Goal: Information Seeking & Learning: Understand process/instructions

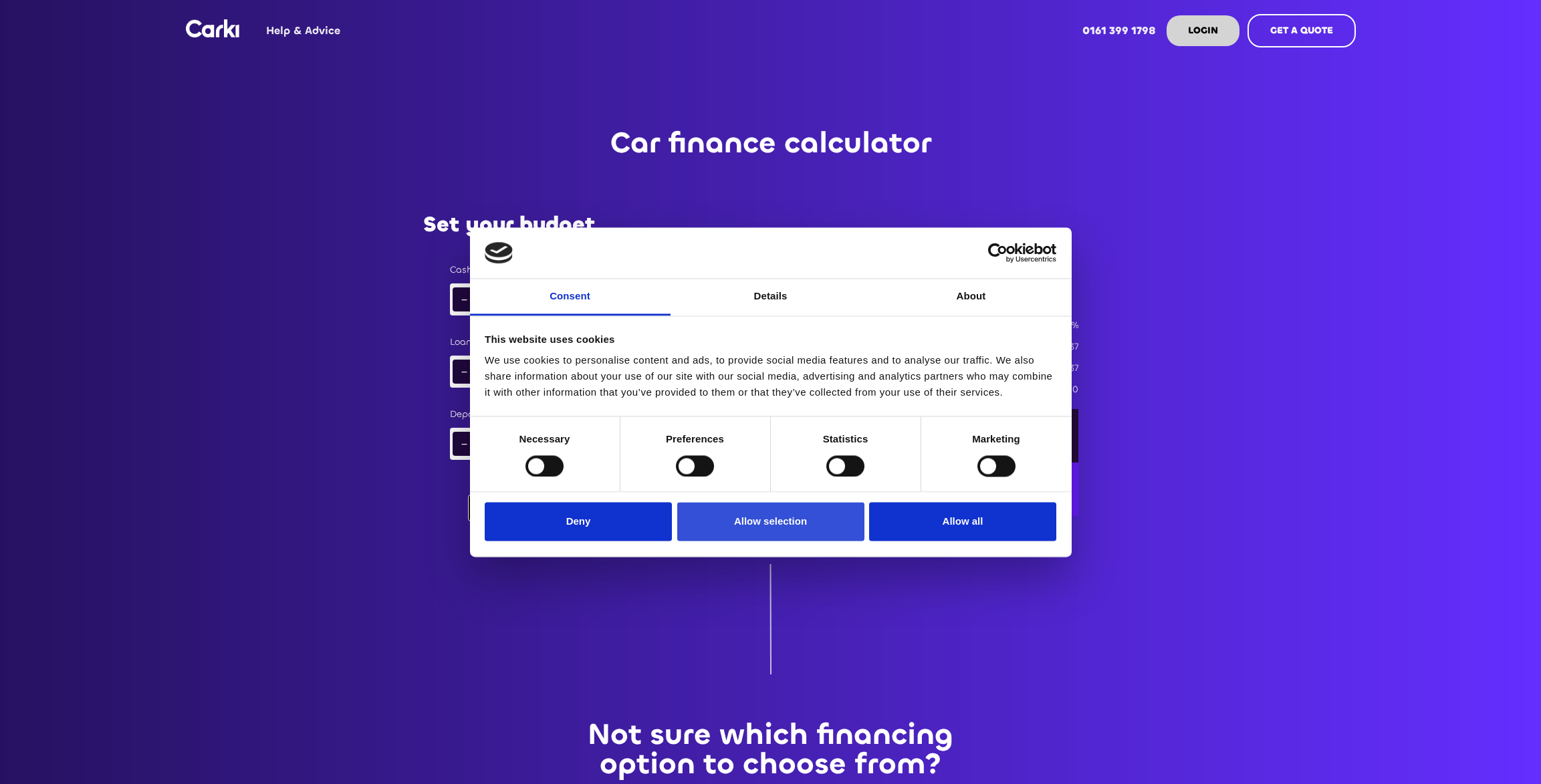
click at [789, 514] on button "Allow selection" at bounding box center [771, 522] width 187 height 39
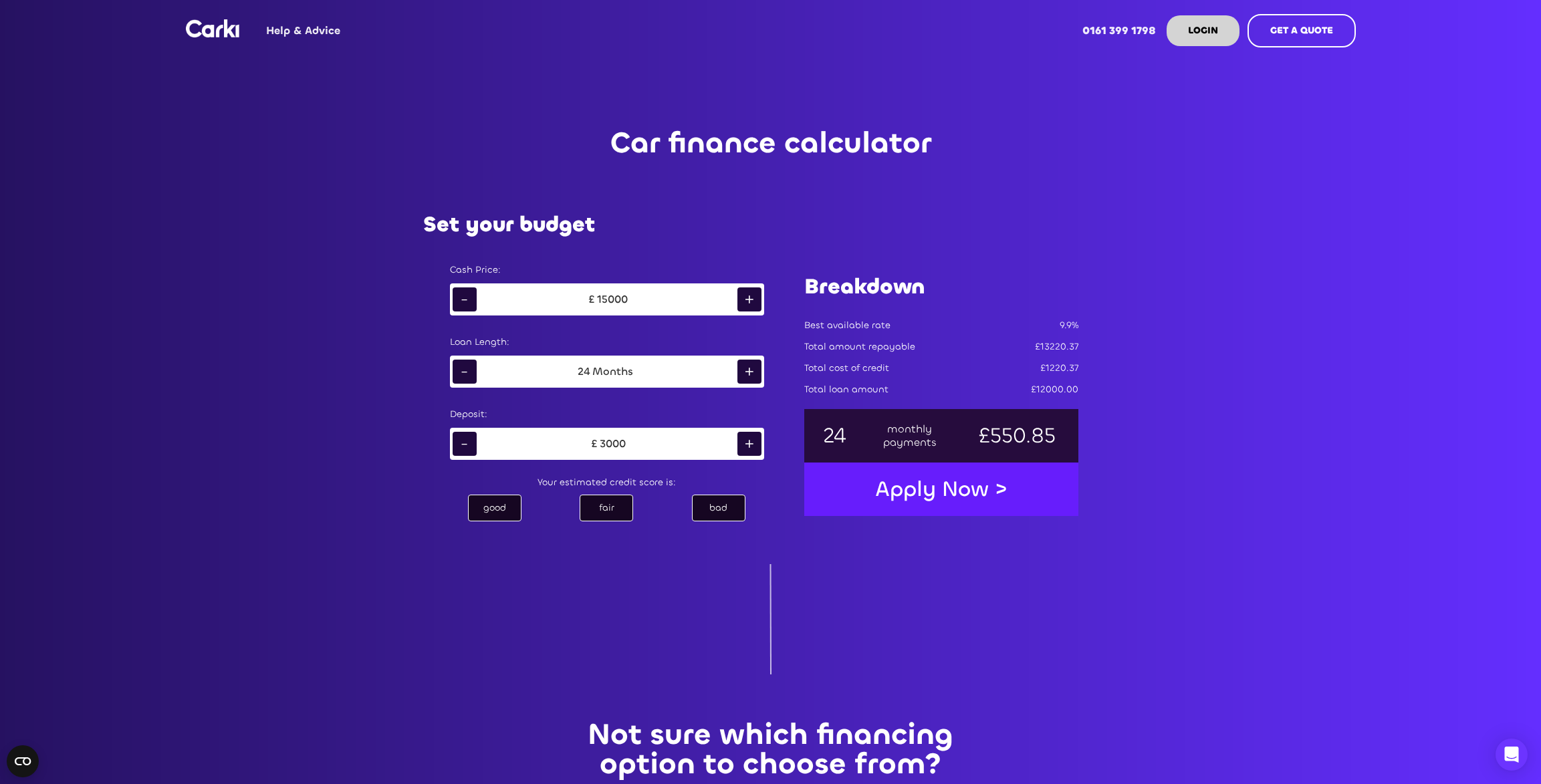
click at [464, 301] on div "-" at bounding box center [465, 299] width 24 height 24
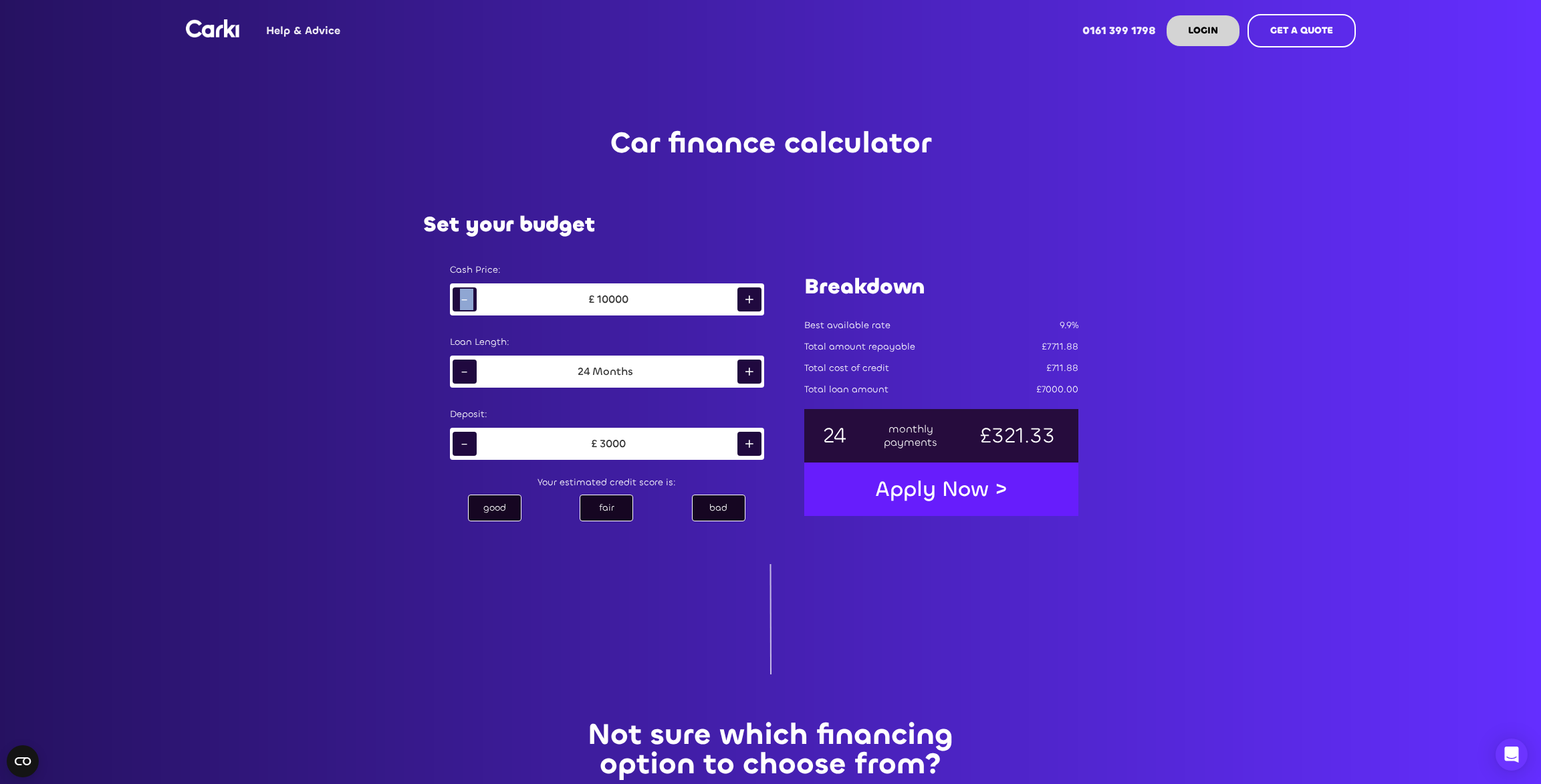
click at [464, 301] on div "-" at bounding box center [465, 299] width 24 height 24
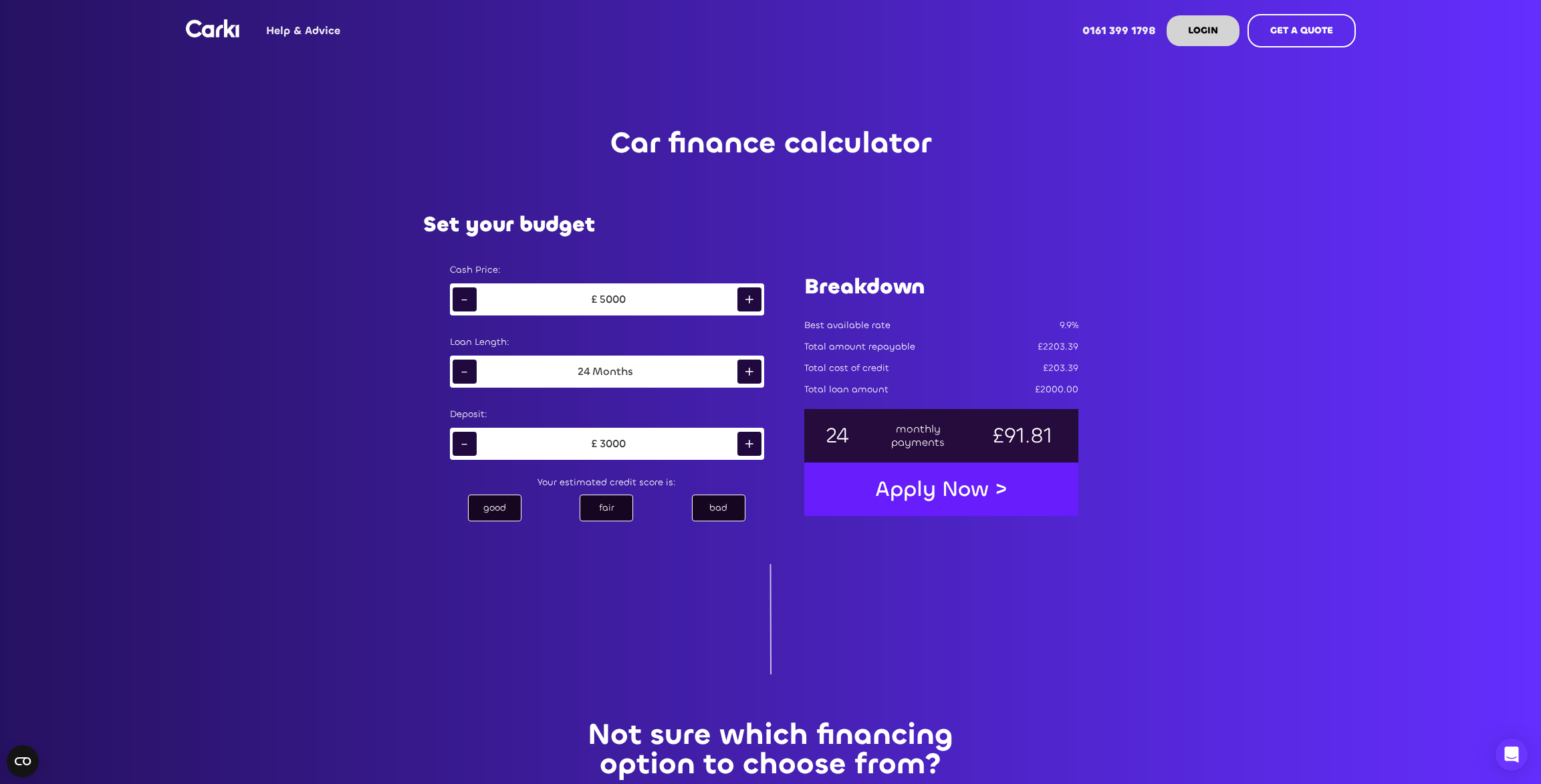
click at [758, 369] on div "+" at bounding box center [749, 372] width 24 height 24
click at [466, 444] on div "-" at bounding box center [465, 444] width 24 height 24
click at [467, 444] on div "-" at bounding box center [465, 444] width 24 height 24
click at [467, 444] on div "-" at bounding box center [465, 444] width 24 height 24
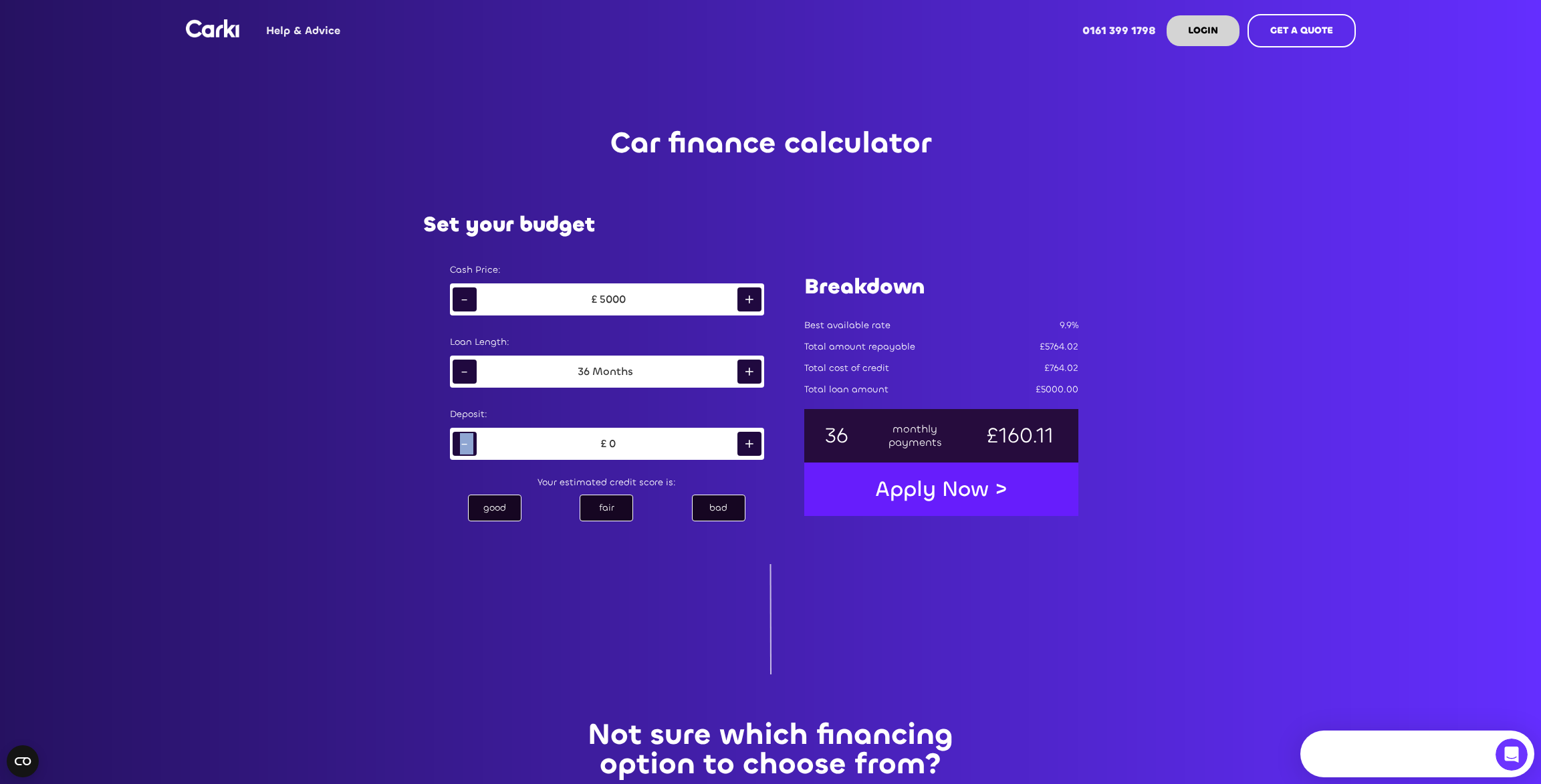
click at [467, 444] on div "-" at bounding box center [465, 444] width 24 height 24
click at [787, 461] on div "Cash Price: - £ 5000 + Loan Length: - 36 Months + Deposit: - £ 0 + Your estimat…" at bounding box center [607, 390] width 368 height 294
click at [751, 444] on div "+" at bounding box center [749, 444] width 24 height 24
click at [715, 509] on div "bad" at bounding box center [719, 508] width 53 height 27
click at [597, 505] on div "fair" at bounding box center [606, 508] width 53 height 27
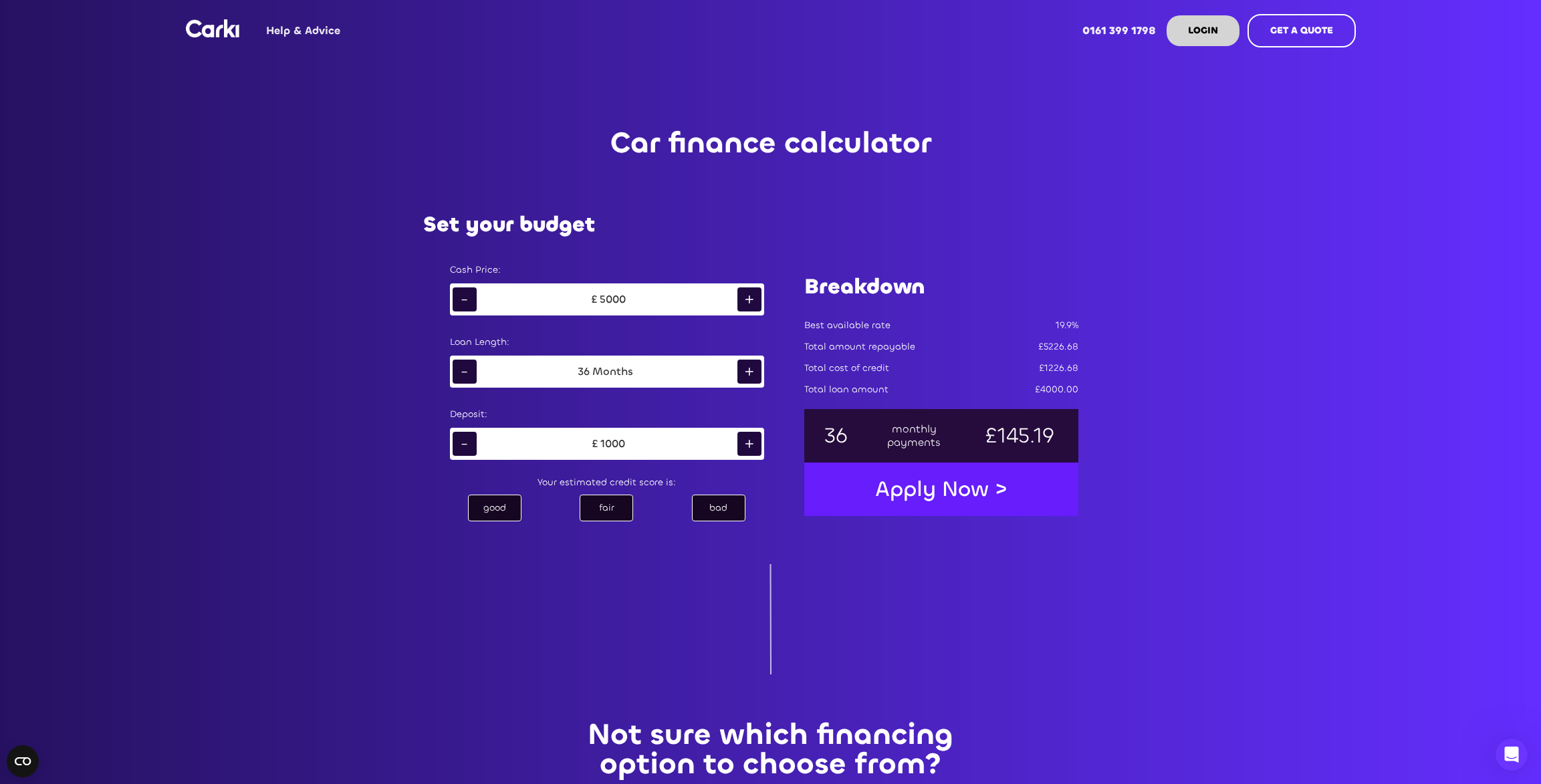
click at [535, 516] on div "excellent good fair bad" at bounding box center [607, 508] width 341 height 32
click at [515, 514] on div "good" at bounding box center [494, 508] width 53 height 27
click at [720, 509] on div "bad" at bounding box center [719, 508] width 53 height 27
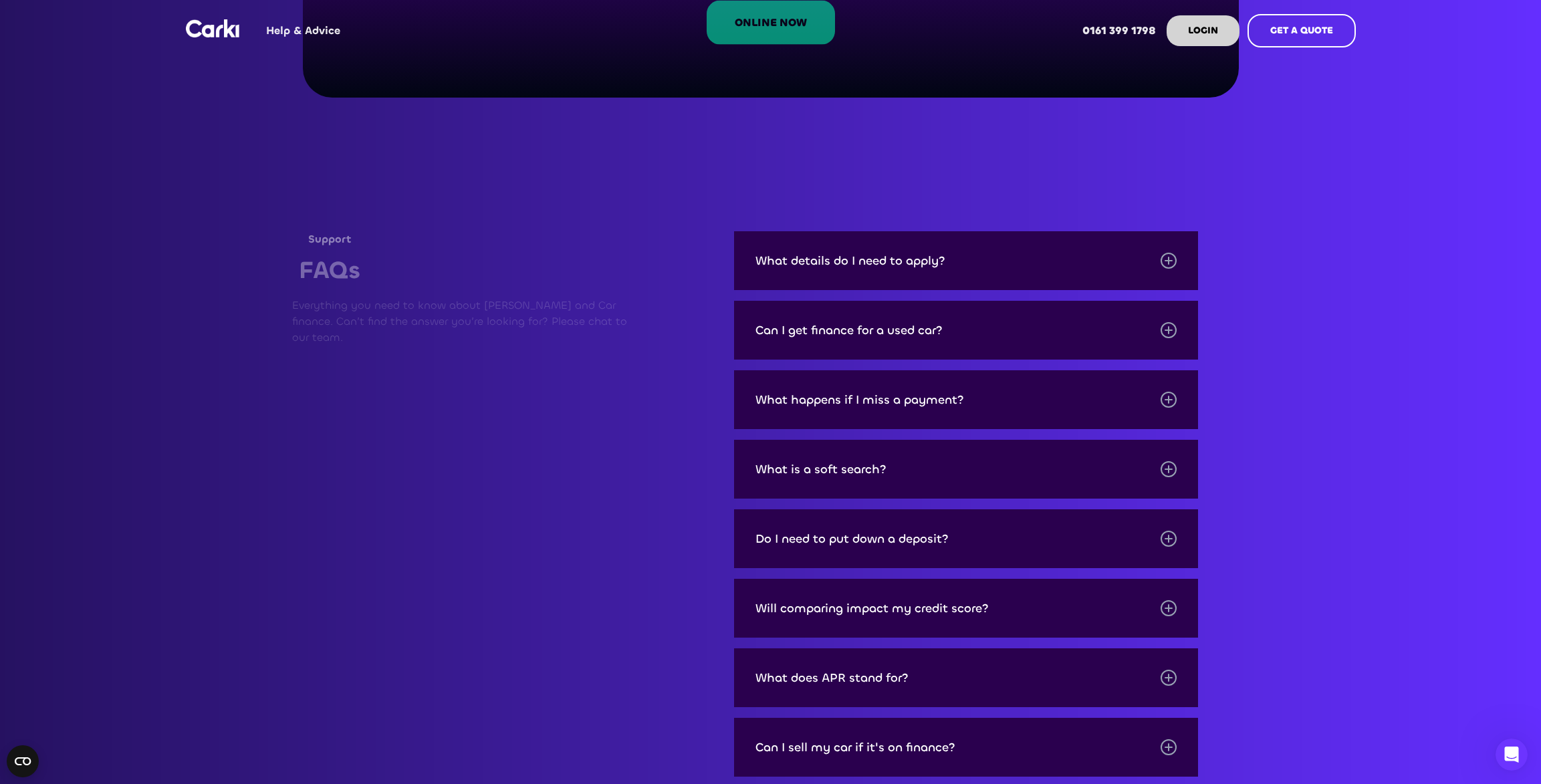
scroll to position [1545, 0]
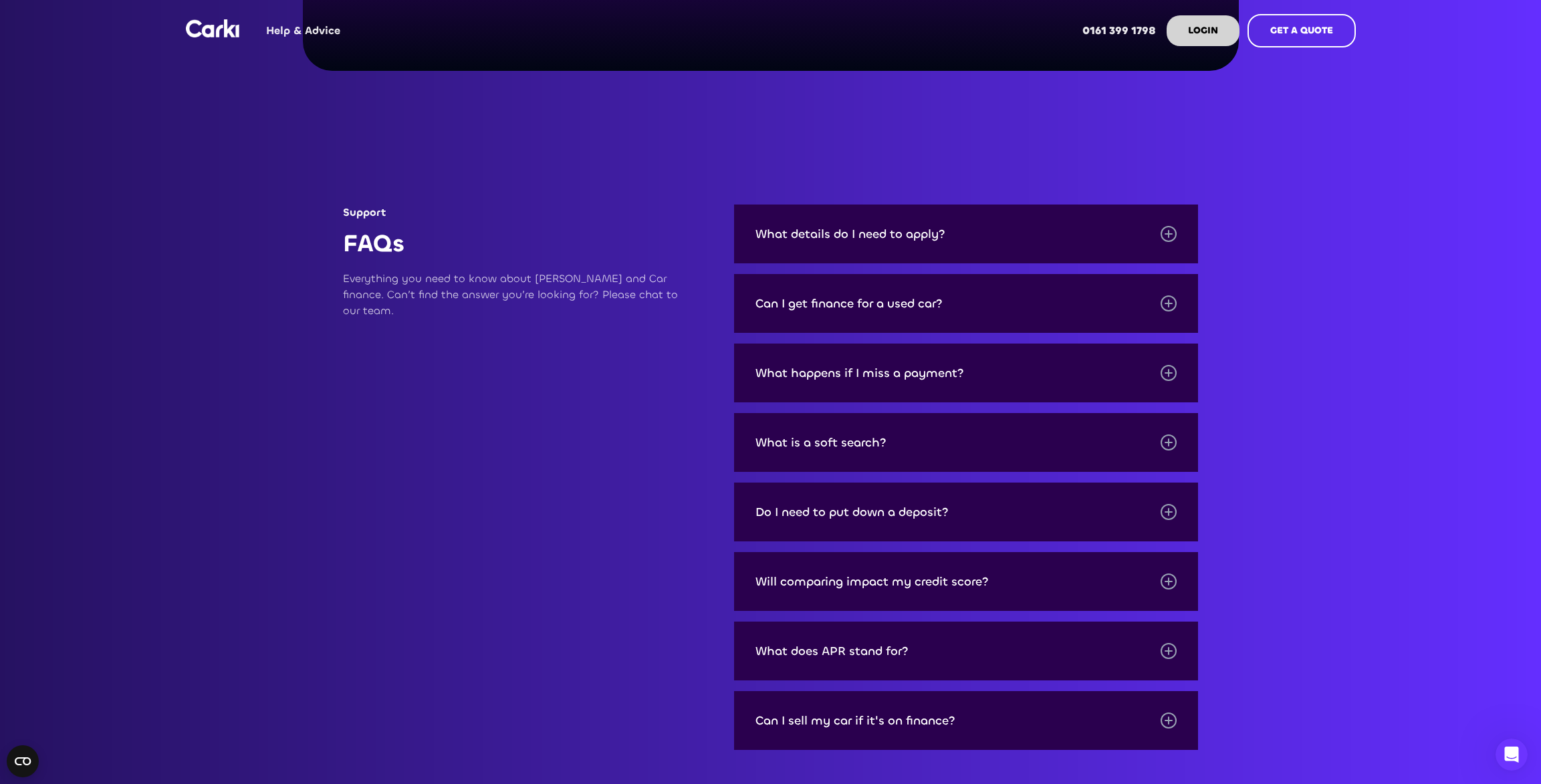
click at [938, 235] on div "What details do I need to apply?" at bounding box center [850, 233] width 190 height 13
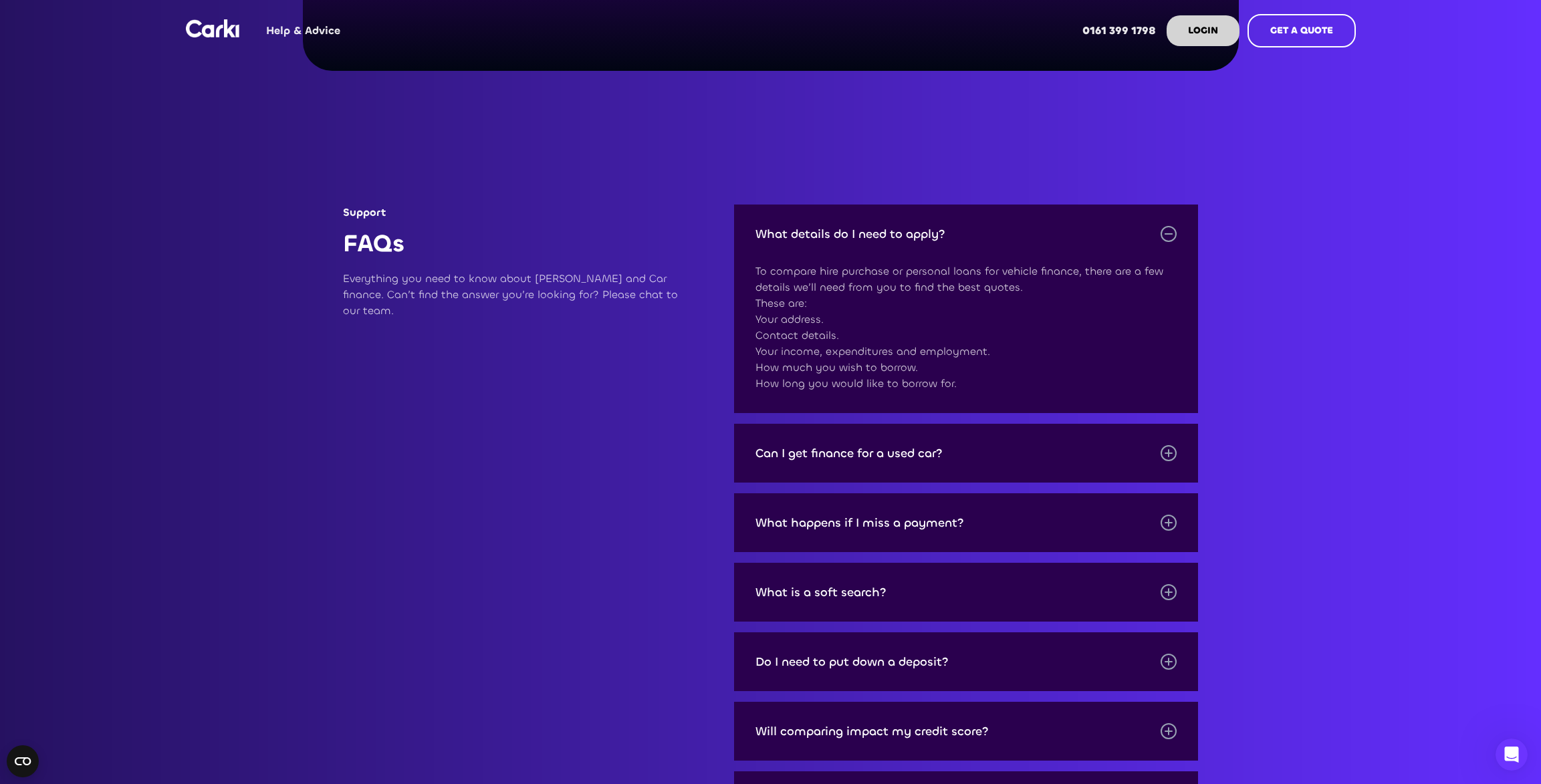
click at [938, 235] on div "What details do I need to apply?" at bounding box center [850, 233] width 190 height 13
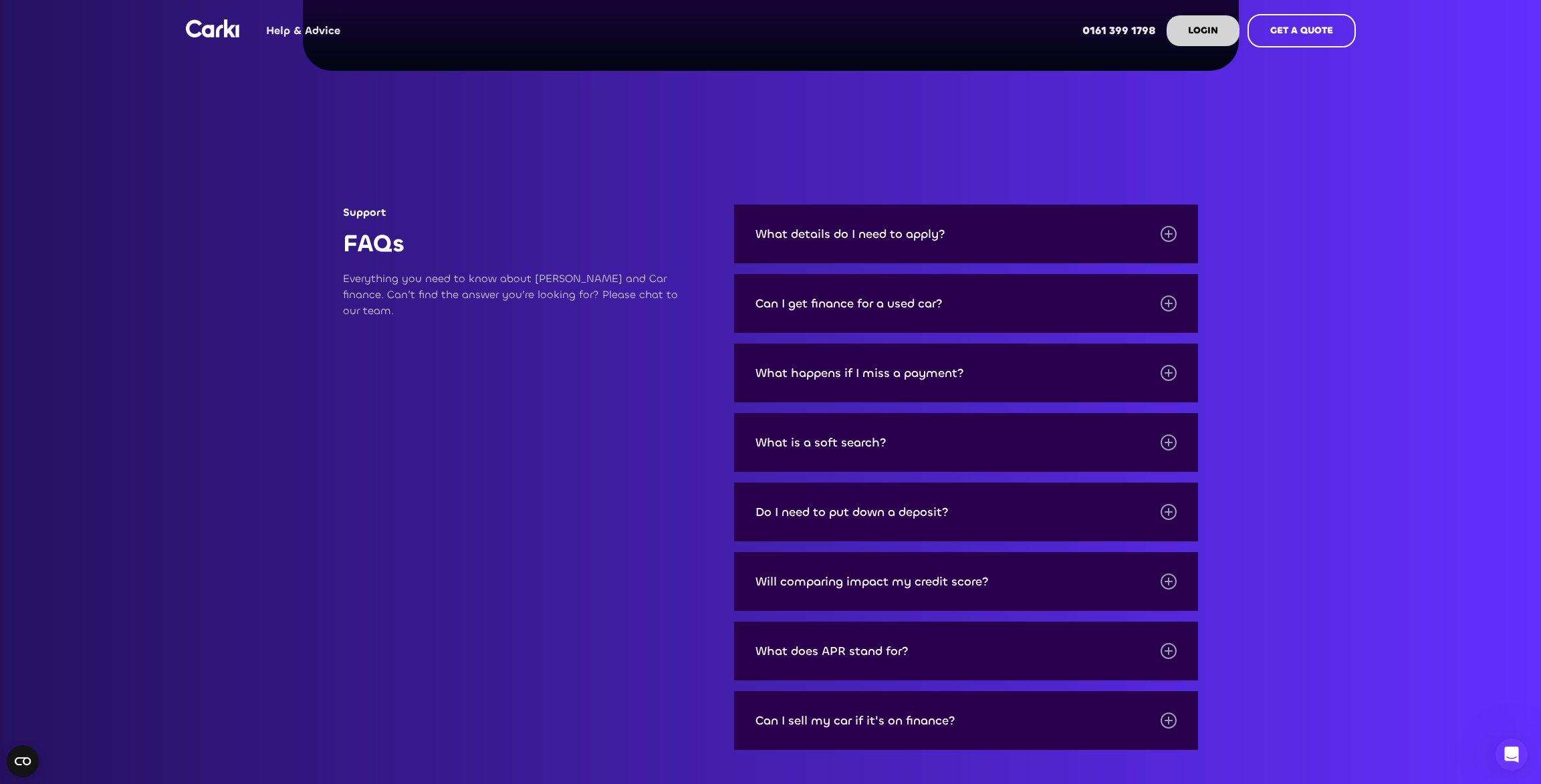
click at [926, 312] on div "Can I get finance for a used car?" at bounding box center [966, 303] width 465 height 59
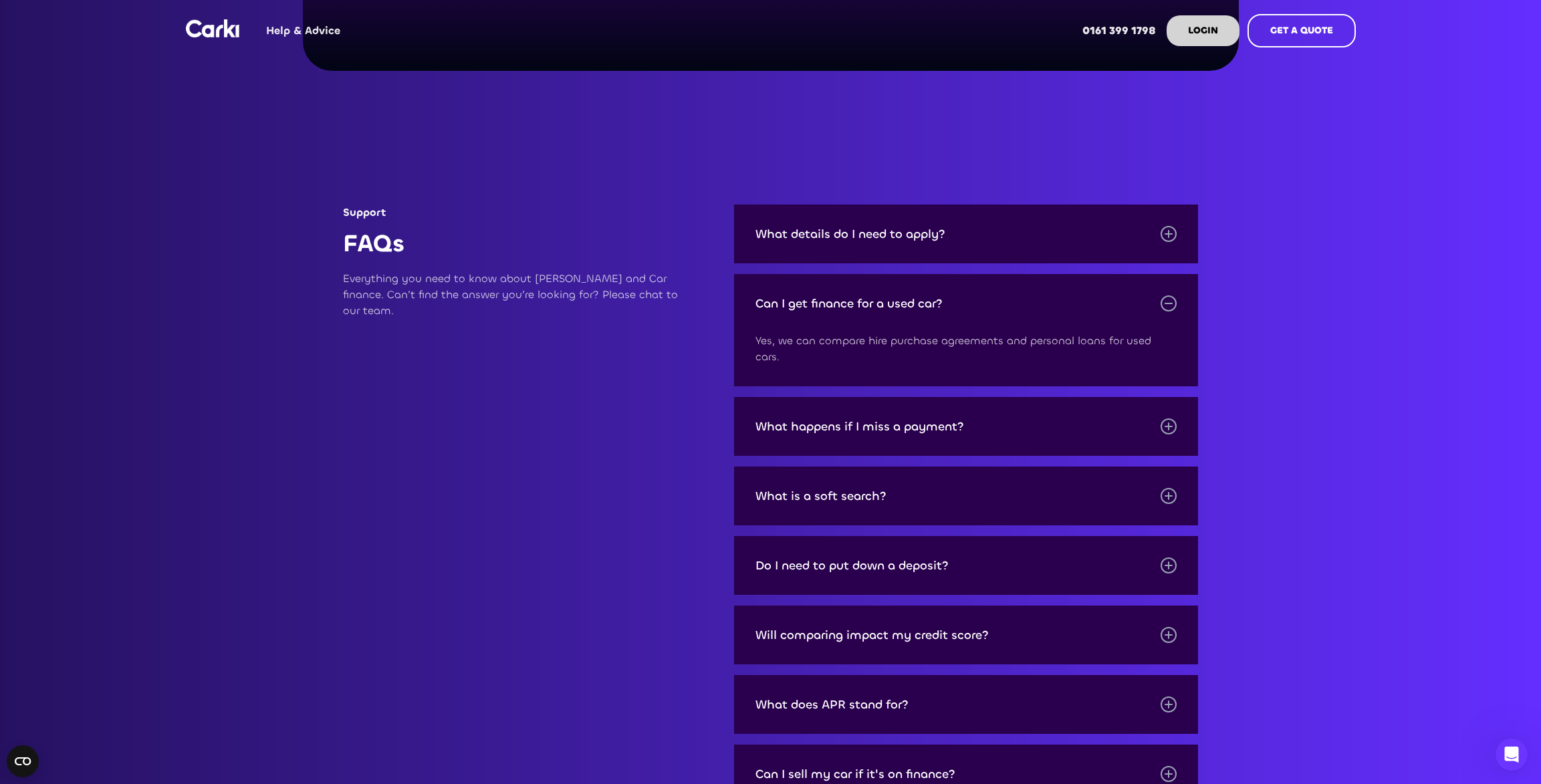
click at [926, 312] on div "Can I get finance for a used car?" at bounding box center [966, 303] width 465 height 59
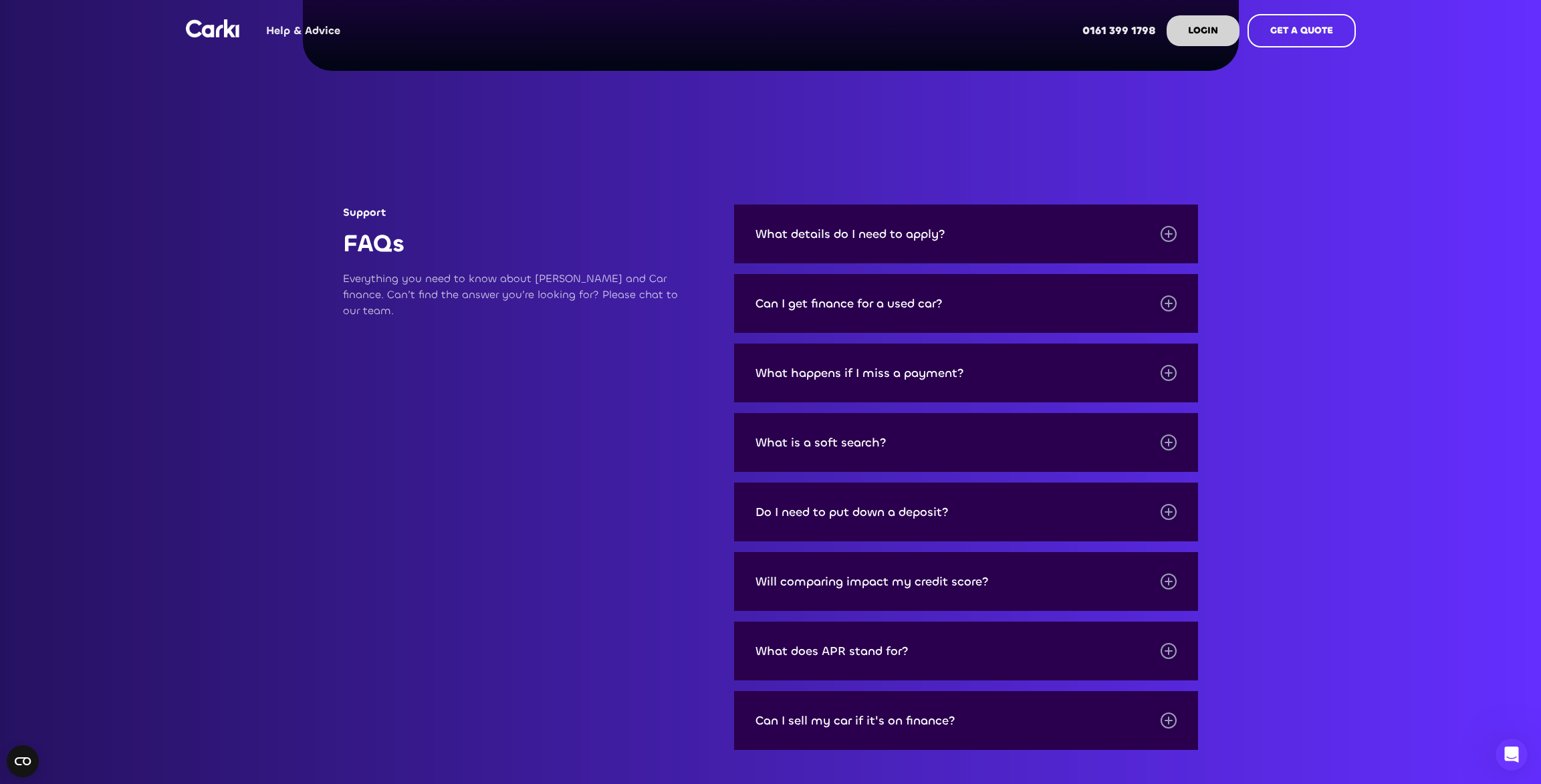
click at [904, 377] on div "What happens if I miss a payment?" at bounding box center [859, 372] width 209 height 13
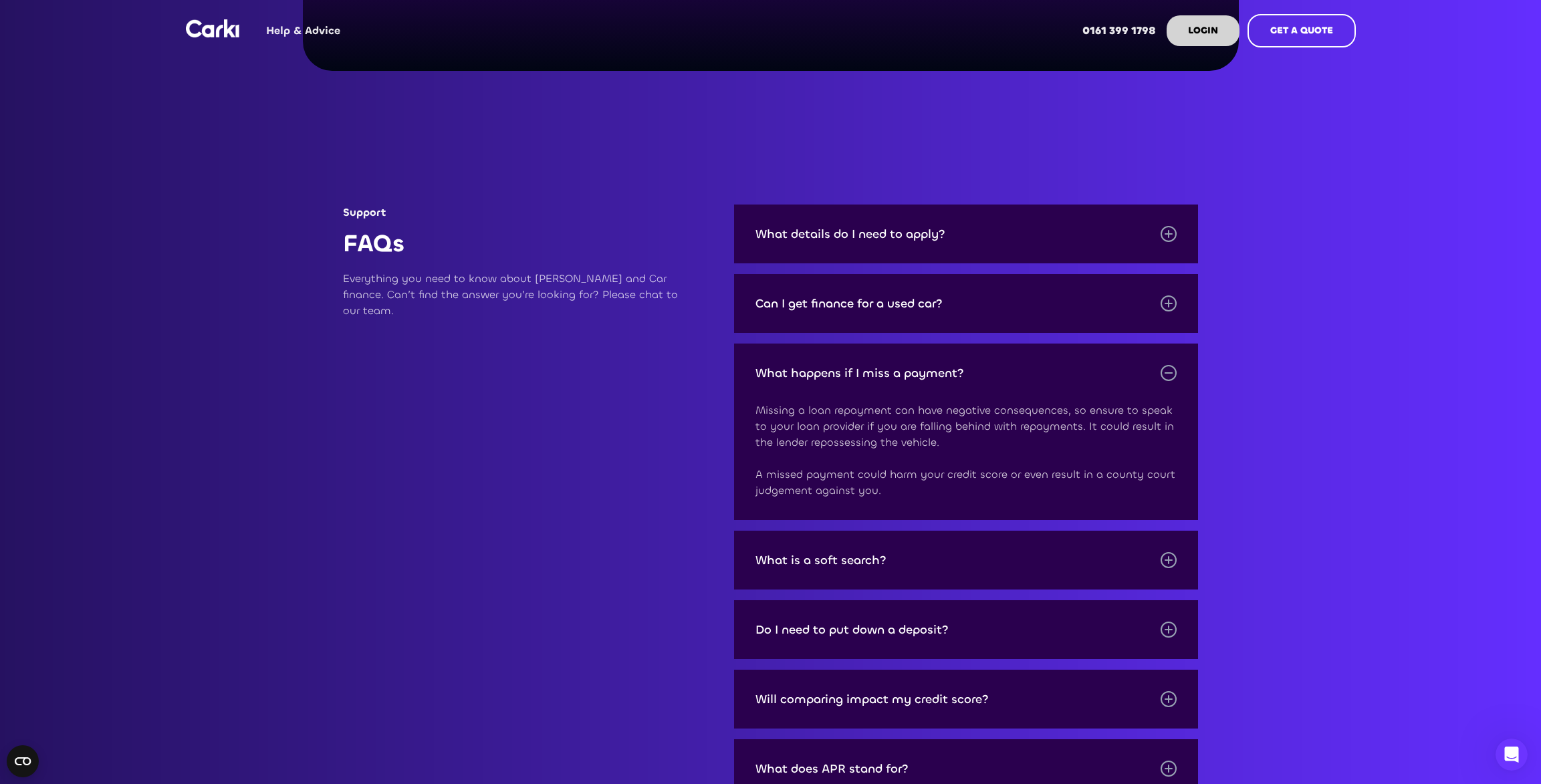
click at [904, 377] on div "What happens if I miss a payment?" at bounding box center [859, 372] width 209 height 13
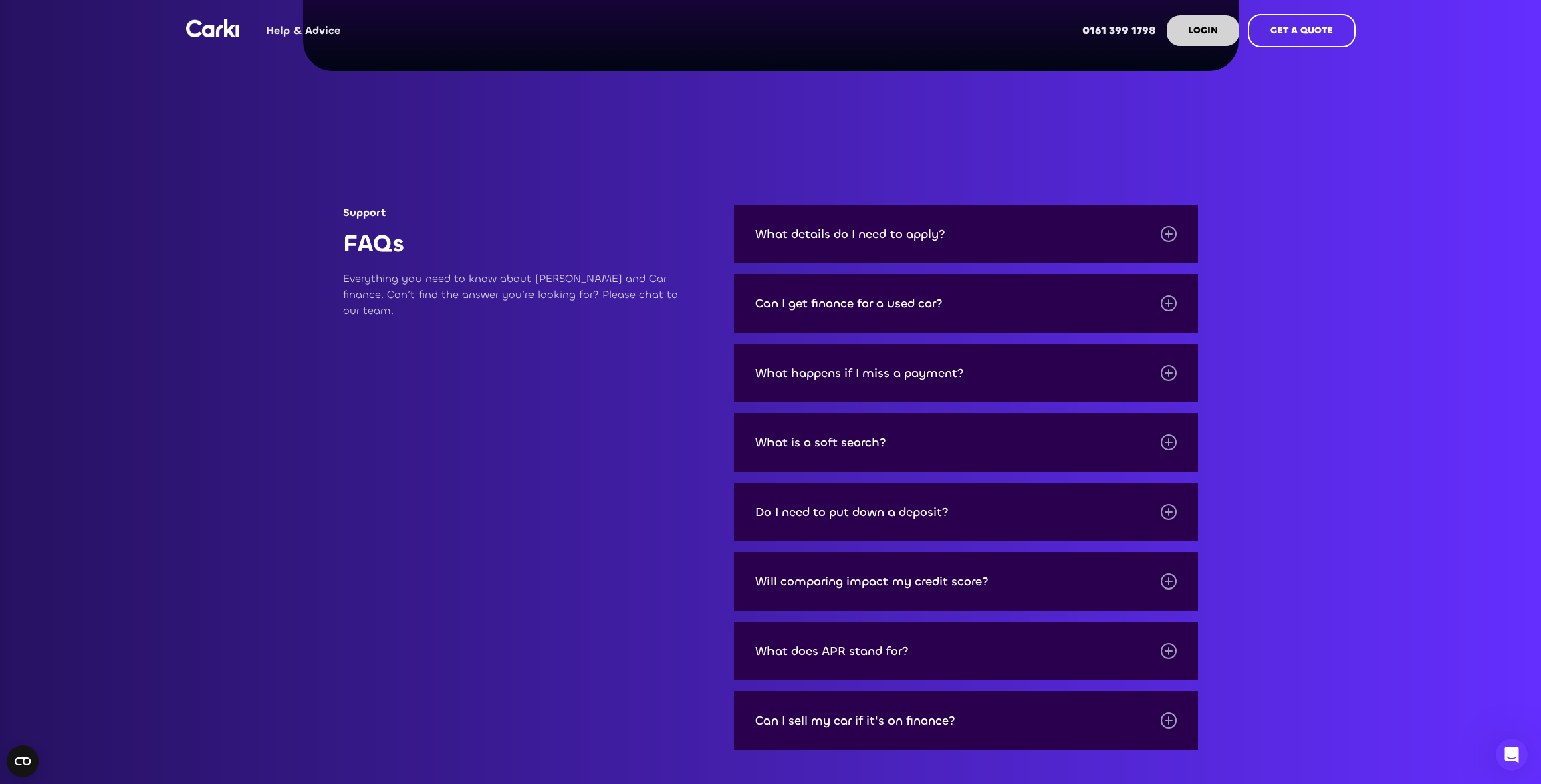
click at [909, 449] on div "What is a soft search?" at bounding box center [966, 442] width 465 height 59
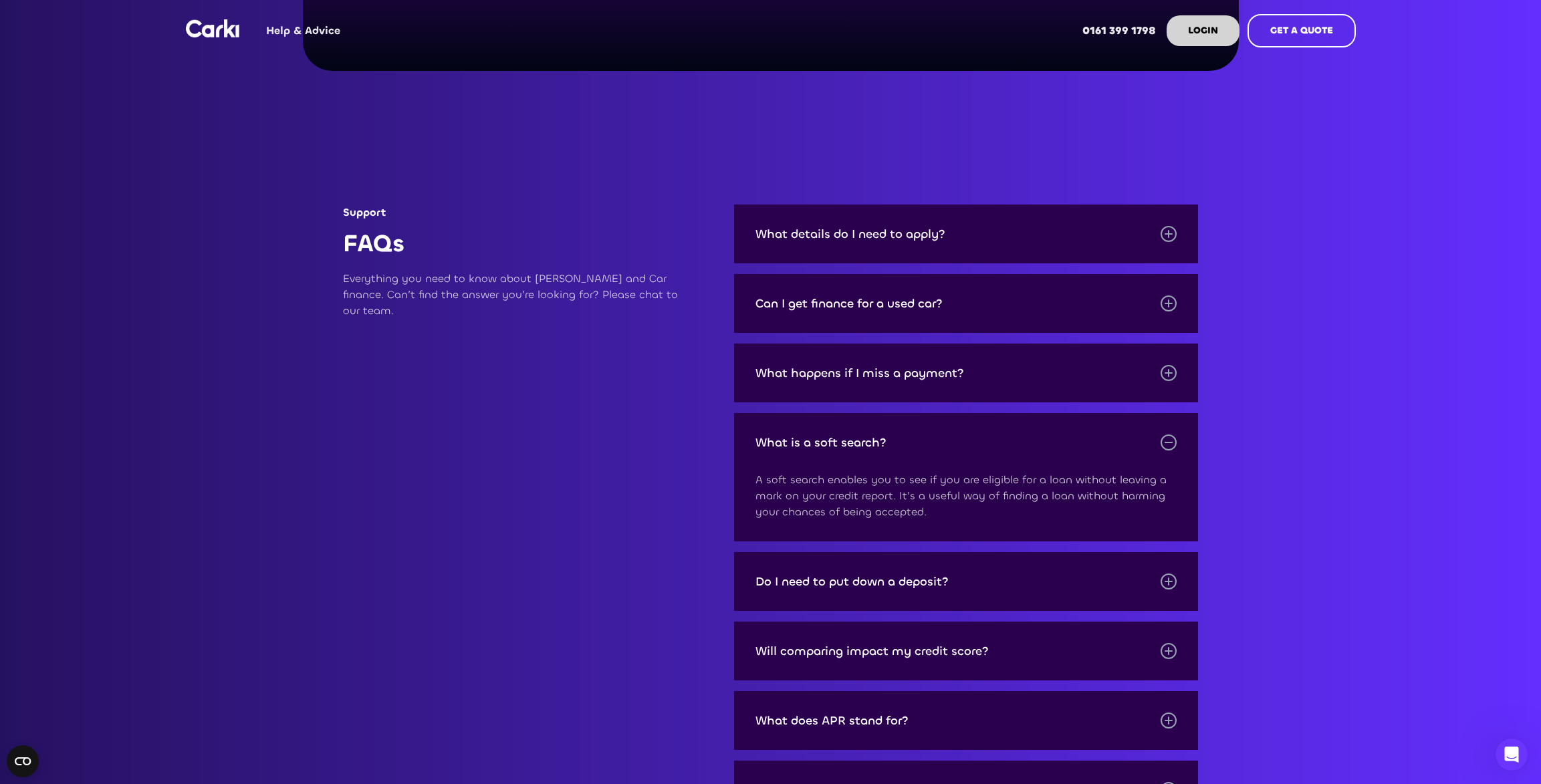
click at [909, 449] on div "What is a soft search?" at bounding box center [966, 442] width 465 height 59
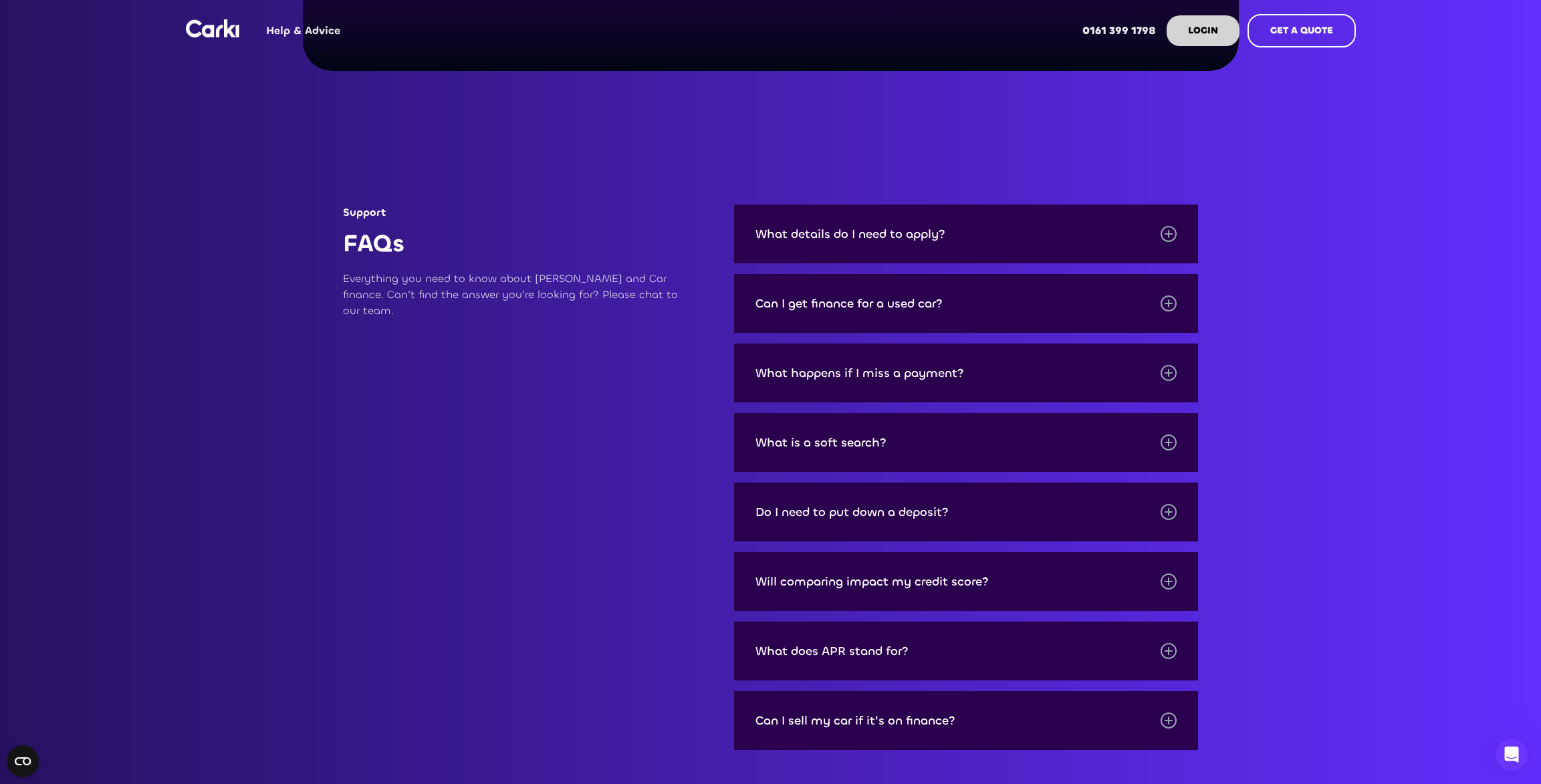
click at [890, 528] on div "Do I need to put down a deposit?" at bounding box center [966, 511] width 465 height 59
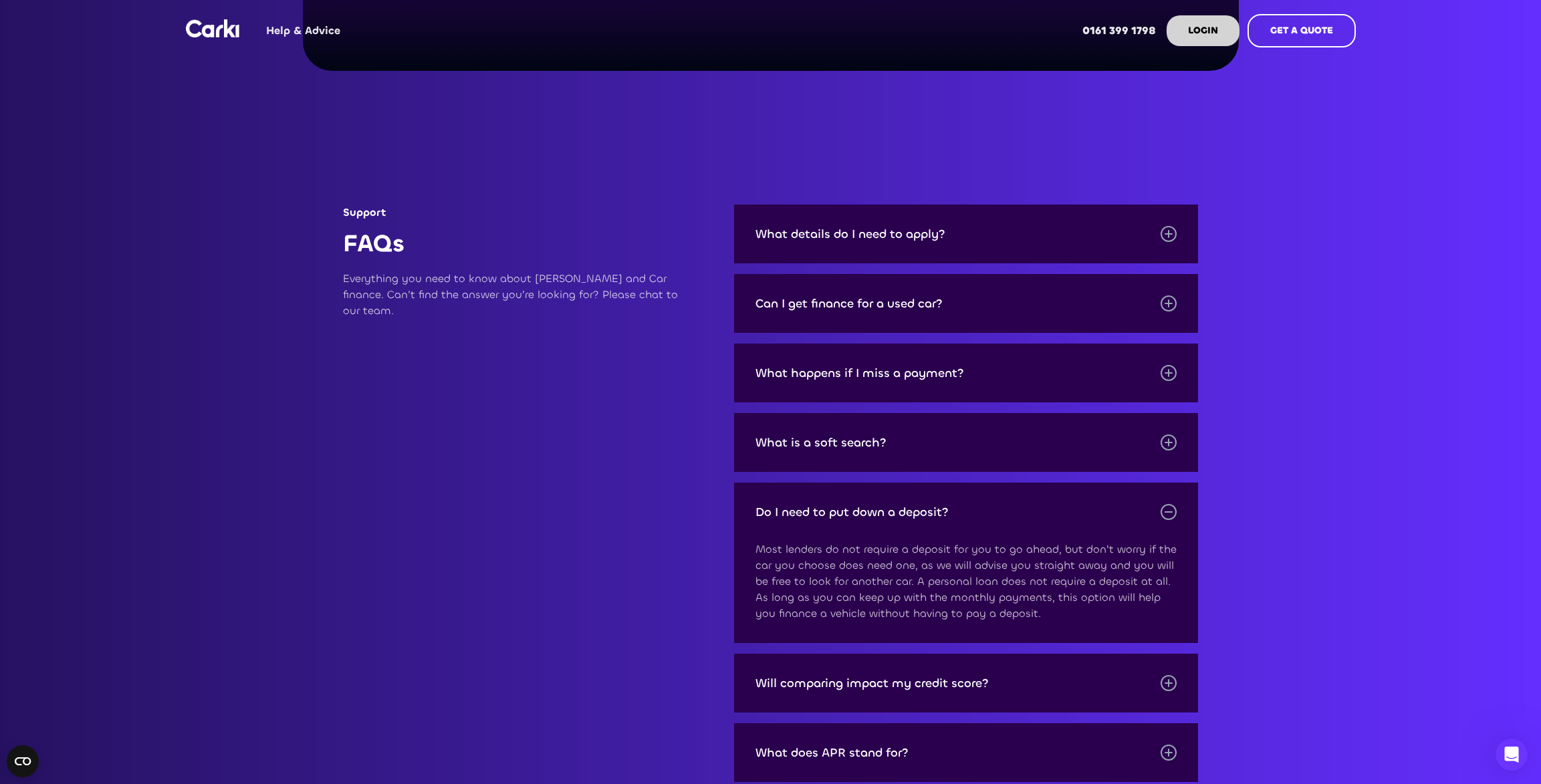
click at [905, 517] on div "Do I need to put down a deposit?" at bounding box center [851, 511] width 193 height 13
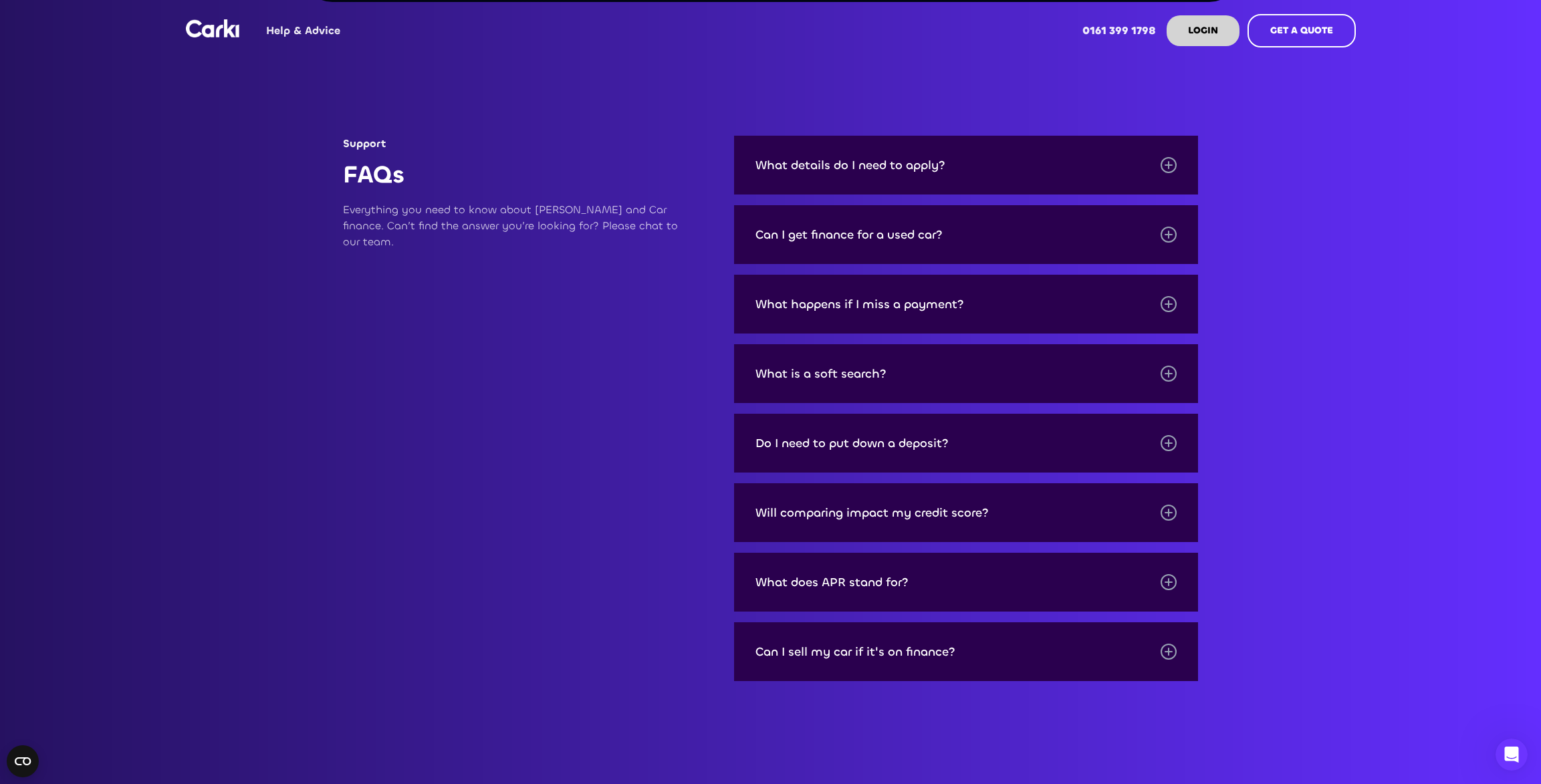
scroll to position [1614, 0]
click at [905, 517] on div "Will comparing impact my credit score?" at bounding box center [872, 511] width 234 height 13
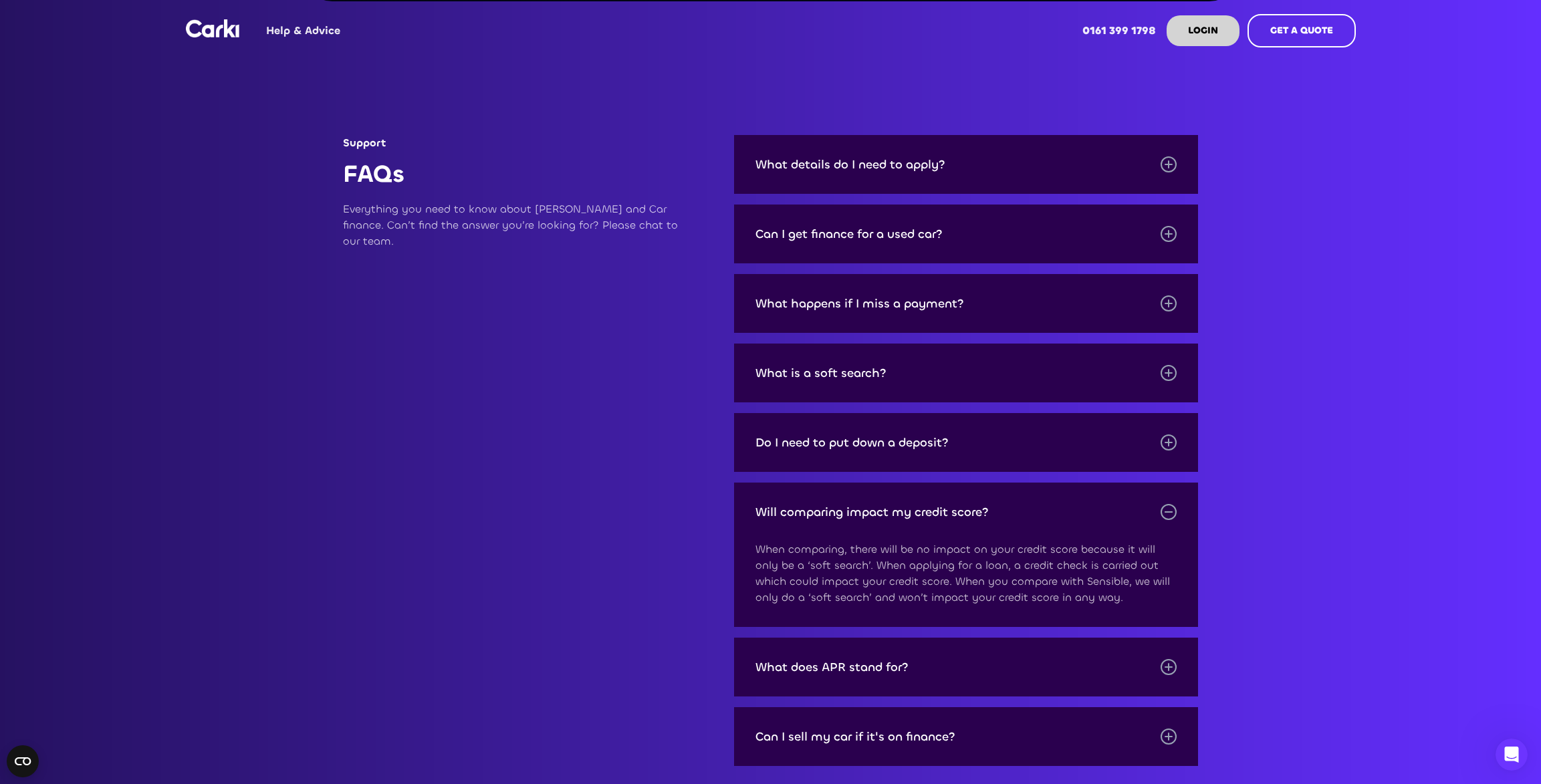
click at [905, 517] on div "Will comparing impact my credit score?" at bounding box center [872, 511] width 234 height 13
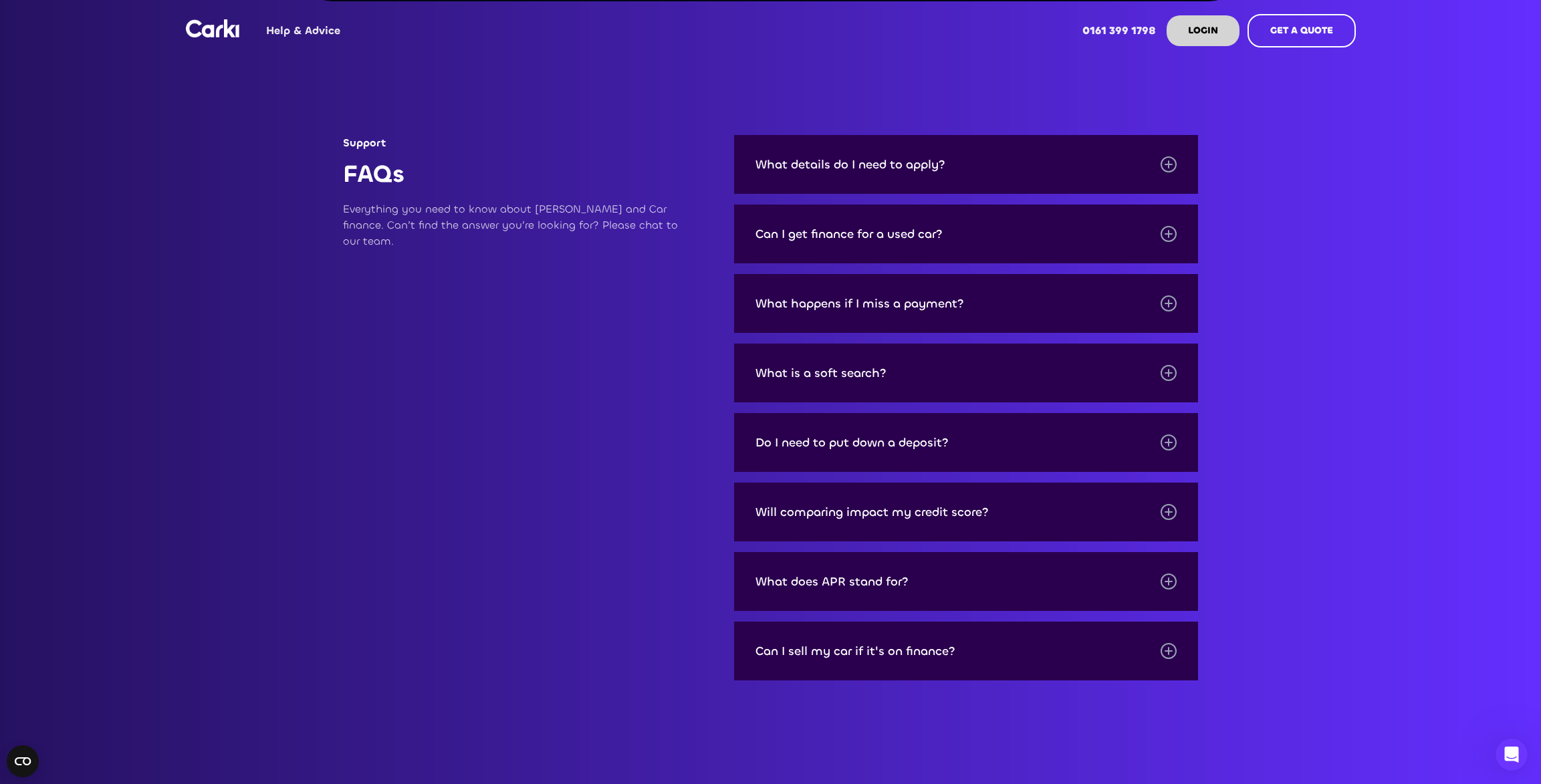
click at [364, 142] on div "Support" at bounding box center [517, 143] width 348 height 16
click at [207, 30] on img at bounding box center [212, 28] width 53 height 18
click at [326, 23] on link "Help & Advice" at bounding box center [303, 30] width 95 height 52
